Goal: Navigation & Orientation: Find specific page/section

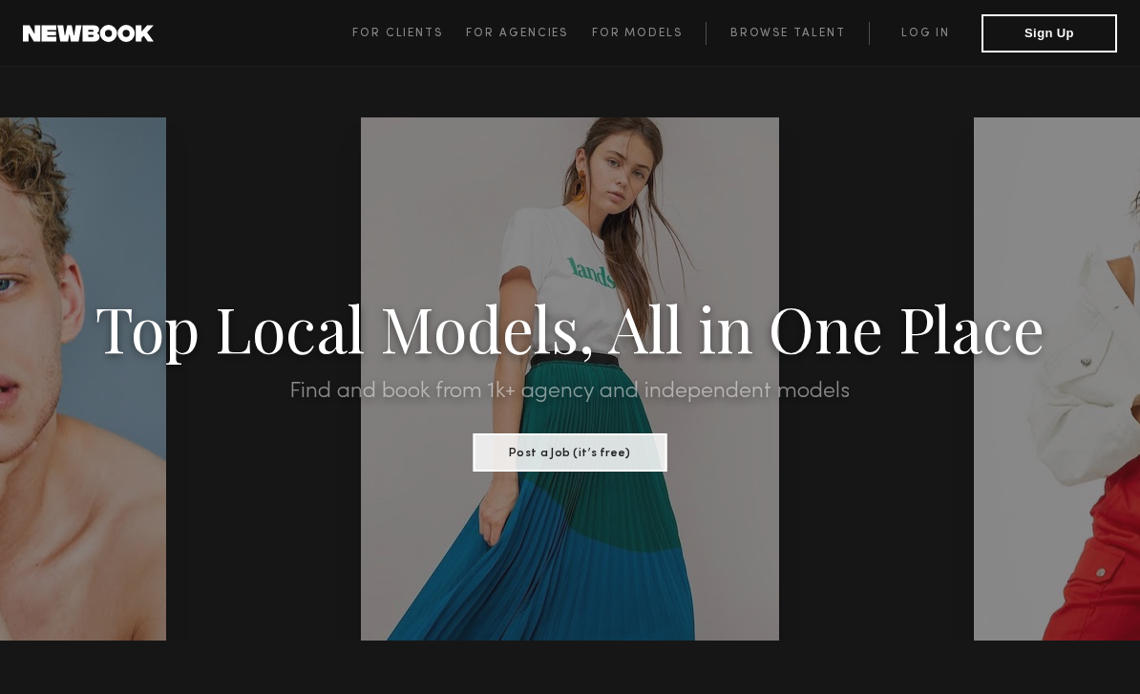
click at [802, 40] on link "Browse Talent" at bounding box center [786, 33] width 163 height 23
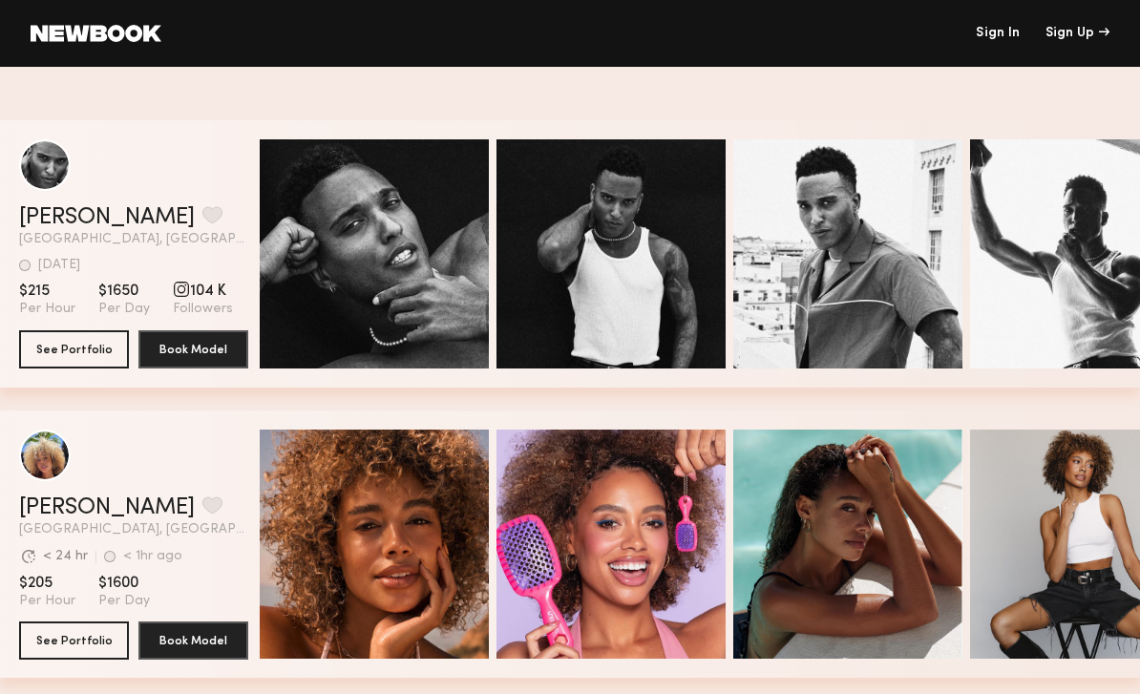
click at [428, 225] on div "Quick Preview" at bounding box center [374, 253] width 229 height 229
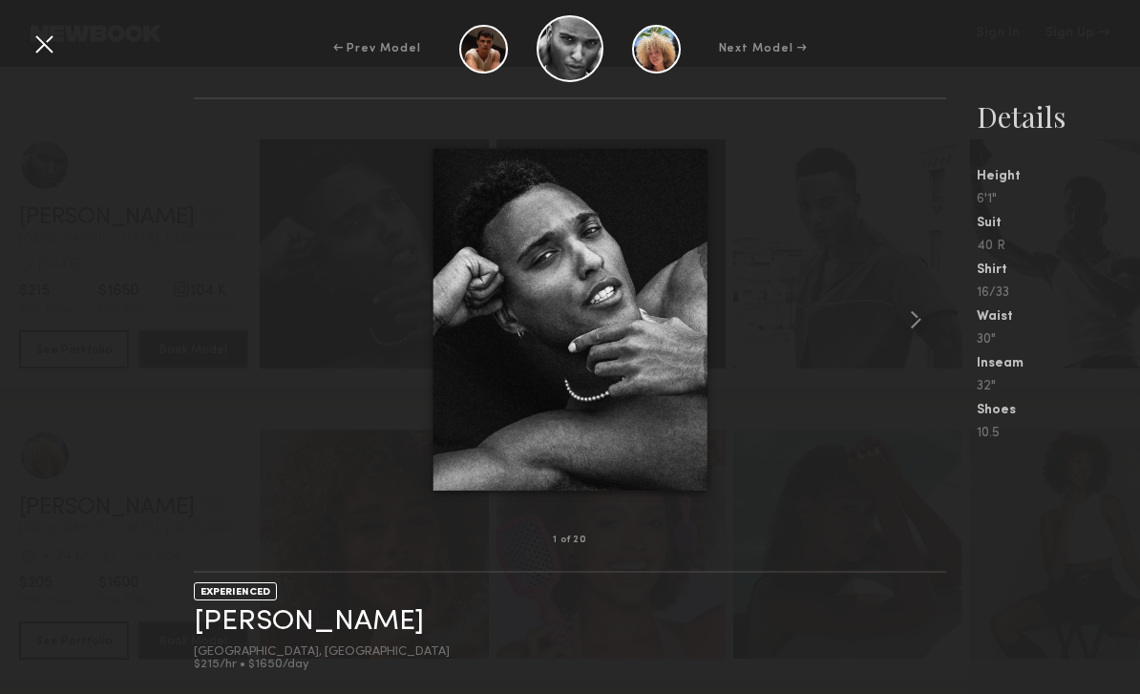
click at [31, 56] on div at bounding box center [44, 44] width 31 height 31
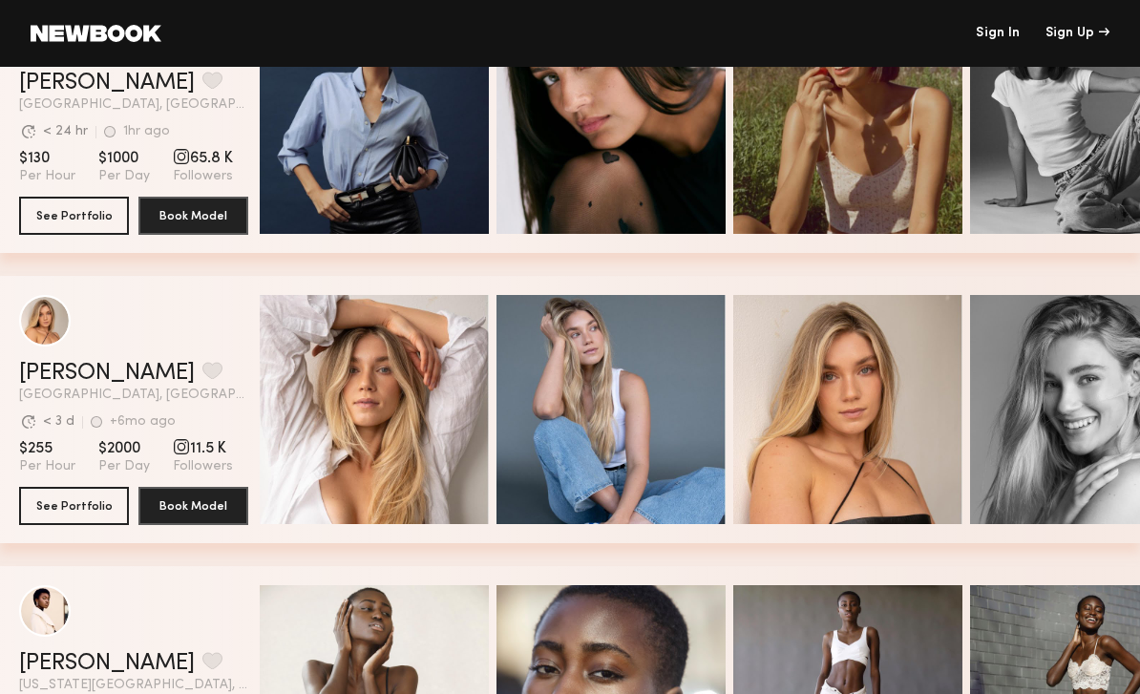
scroll to position [1256, 0]
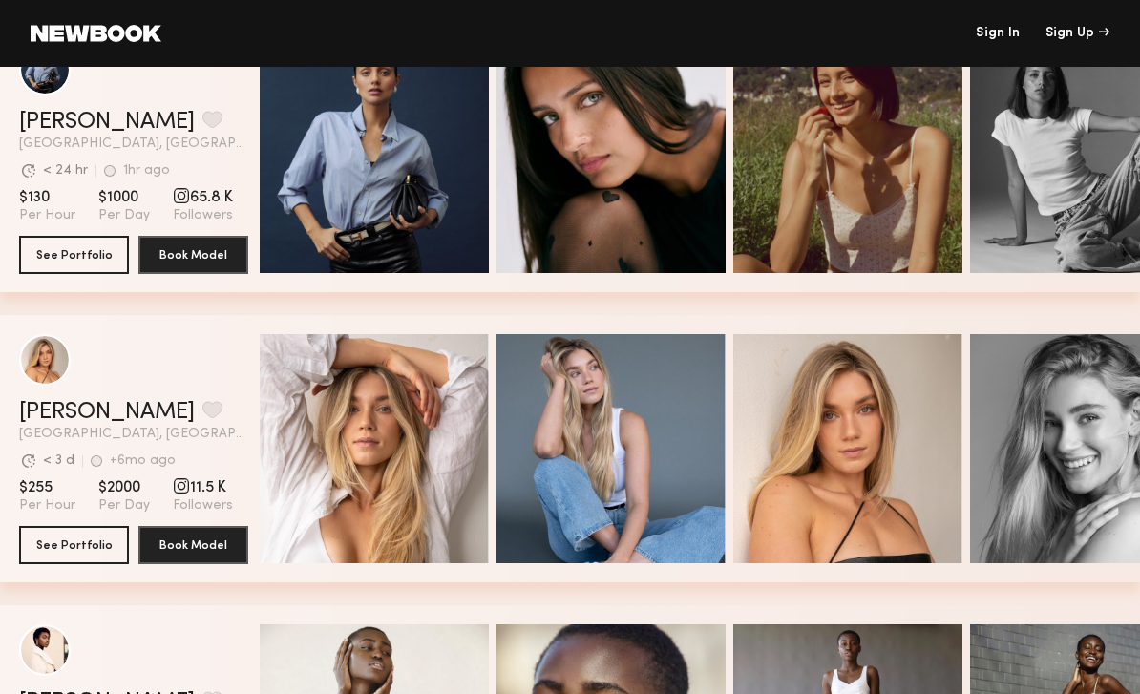
click at [181, 354] on div "grid" at bounding box center [133, 360] width 229 height 52
click at [47, 365] on div "grid" at bounding box center [45, 360] width 52 height 52
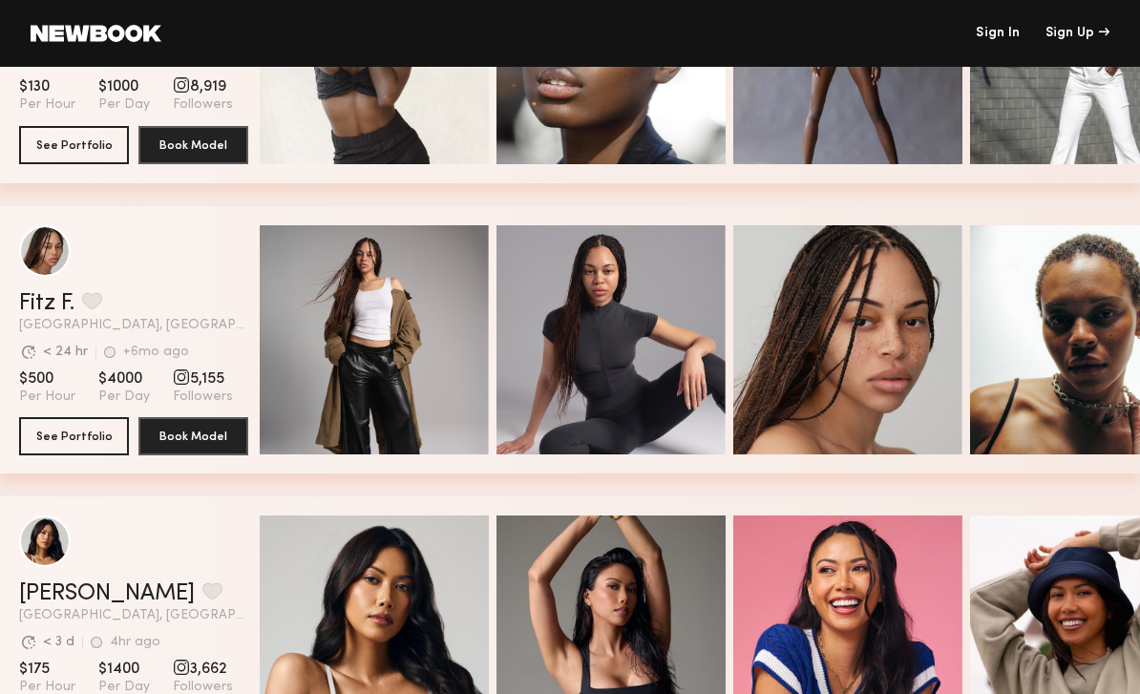
scroll to position [1945, 0]
